Goal: Navigation & Orientation: Find specific page/section

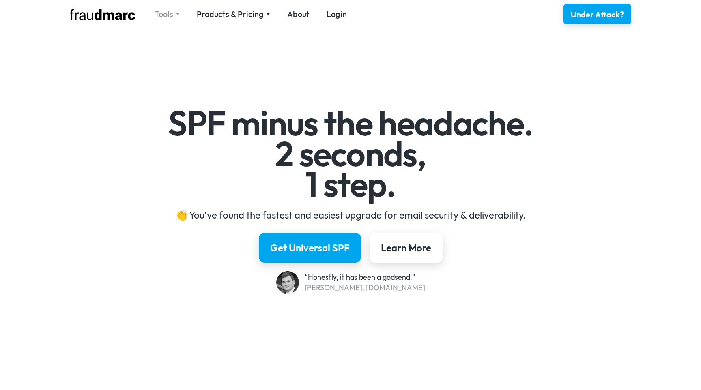
click at [166, 12] on div "Tools" at bounding box center [164, 14] width 19 height 11
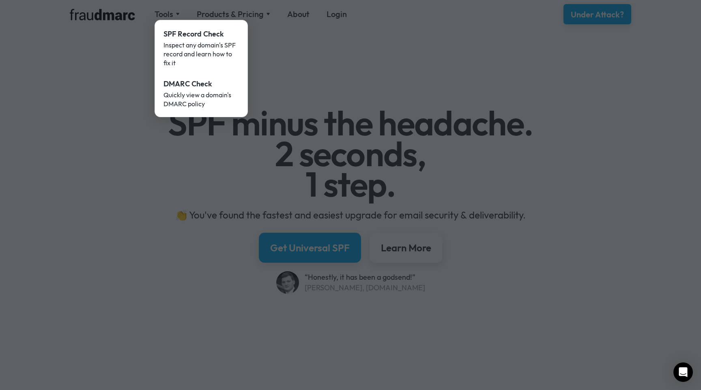
click at [264, 41] on div at bounding box center [350, 195] width 701 height 390
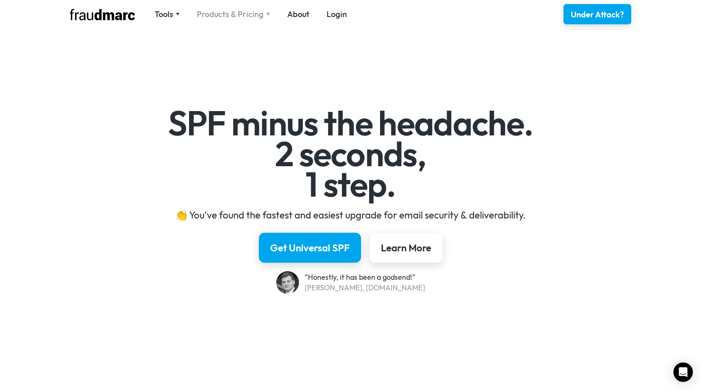
click at [237, 15] on div "Products & Pricing" at bounding box center [230, 14] width 67 height 11
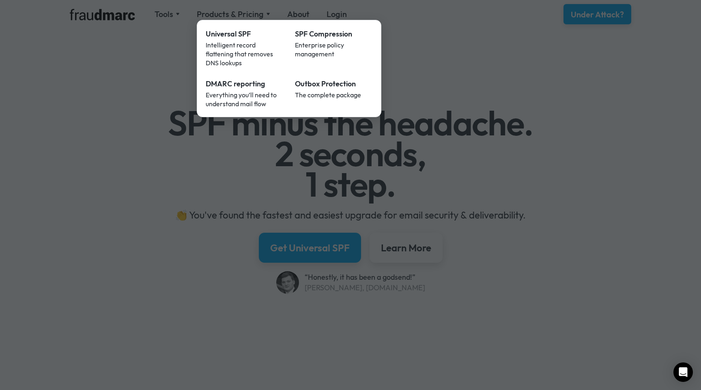
click at [472, 77] on div at bounding box center [350, 195] width 701 height 390
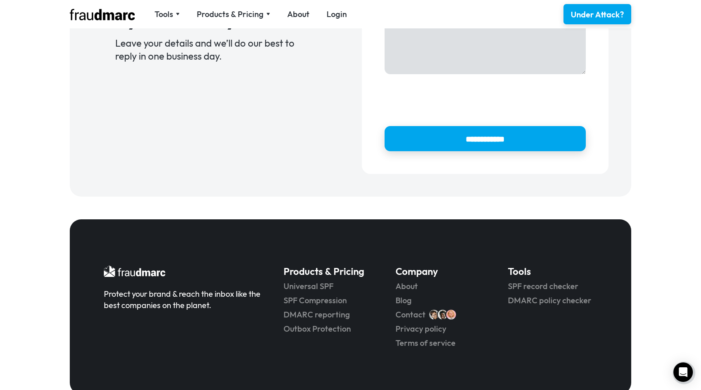
scroll to position [905, 0]
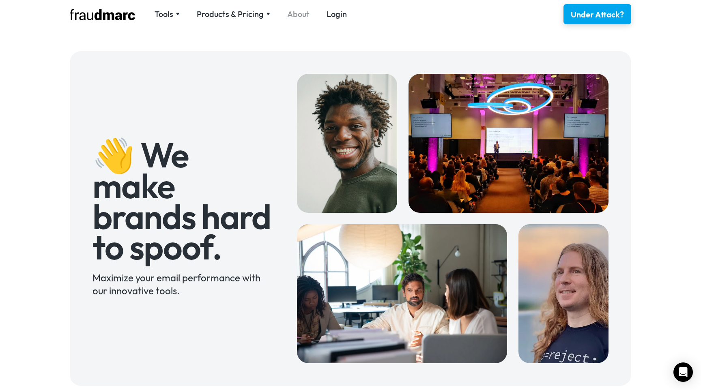
click at [299, 14] on link "About" at bounding box center [298, 14] width 22 height 11
click at [171, 13] on div "Tools" at bounding box center [164, 14] width 19 height 11
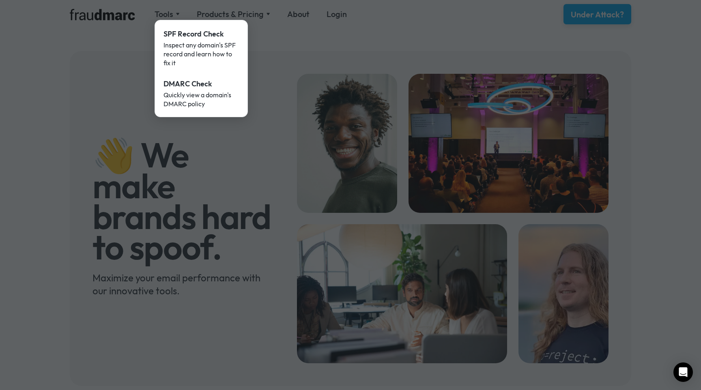
click at [222, 17] on div at bounding box center [350, 195] width 701 height 390
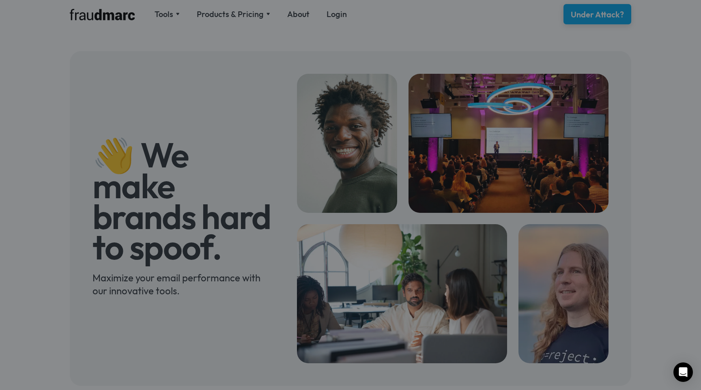
click at [222, 17] on div at bounding box center [350, 195] width 701 height 390
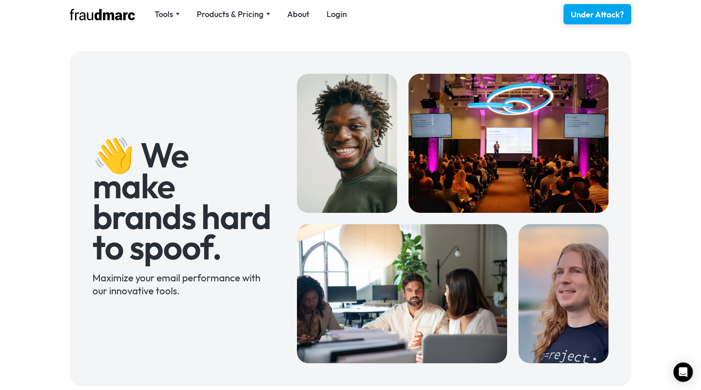
click at [222, 17] on div "Products & Pricing" at bounding box center [230, 14] width 67 height 11
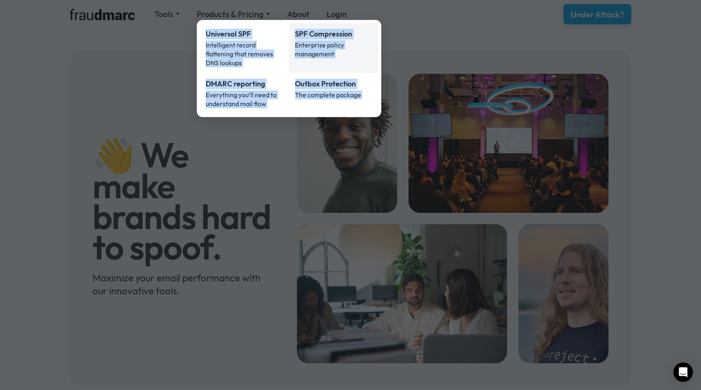
click at [318, 41] on div "Enterprise policy management" at bounding box center [334, 50] width 78 height 18
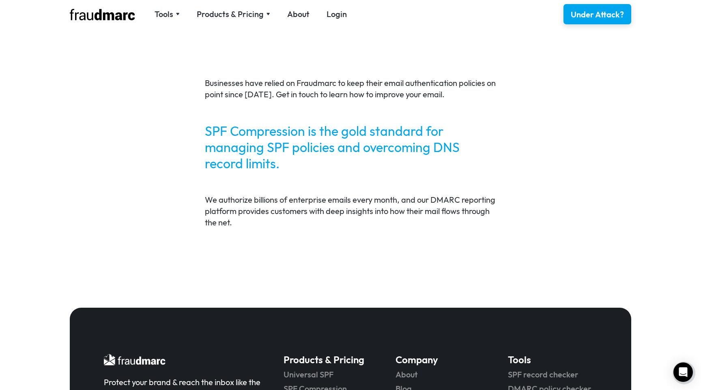
scroll to position [1688, 0]
